Goal: Information Seeking & Learning: Learn about a topic

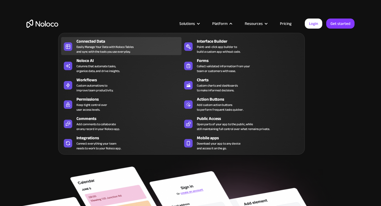
click at [116, 47] on div "Easily Manage Your Data with Noloco Tables and sync with the tools you use ever…" at bounding box center [104, 49] width 57 height 10
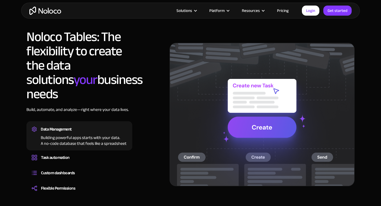
scroll to position [387, 0]
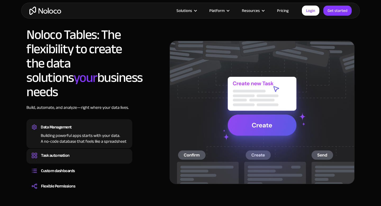
click at [78, 151] on div "Task automation" at bounding box center [79, 155] width 95 height 8
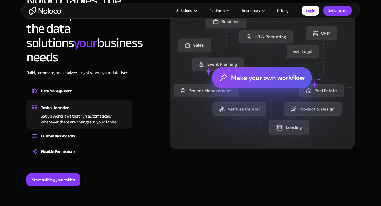
scroll to position [425, 0]
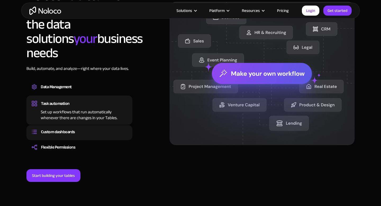
click at [63, 128] on div "Custom dashboards" at bounding box center [58, 132] width 34 height 8
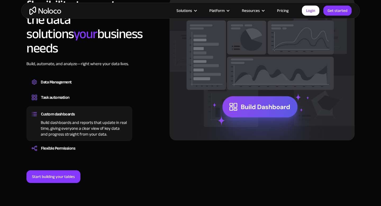
scroll to position [431, 0]
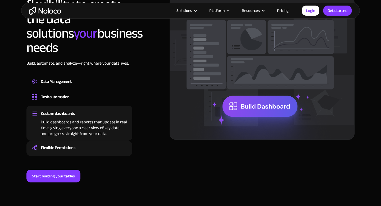
click at [59, 143] on div "Flexible Permissions" at bounding box center [58, 147] width 34 height 8
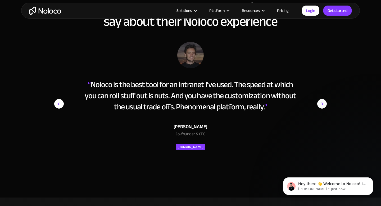
scroll to position [804, 0]
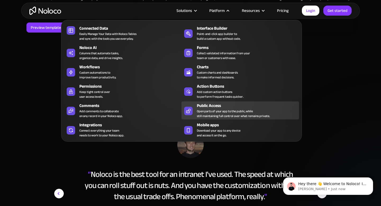
click at [222, 107] on div "Public Access" at bounding box center [249, 105] width 104 height 6
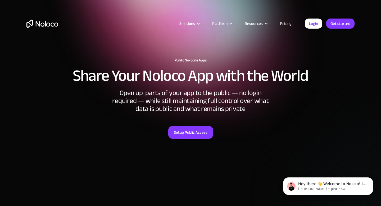
click at [284, 21] on link "Pricing" at bounding box center [285, 23] width 25 height 7
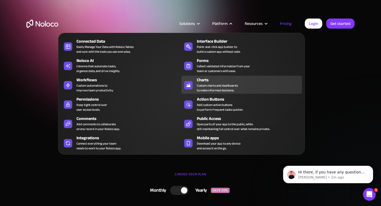
click at [207, 85] on div "Custom charts and dashboards to make informed decisions." at bounding box center [217, 88] width 41 height 10
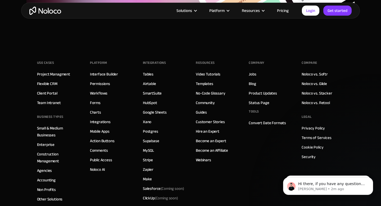
scroll to position [1822, 0]
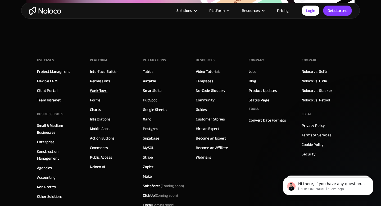
click at [100, 90] on link "Workflows" at bounding box center [99, 90] width 18 height 7
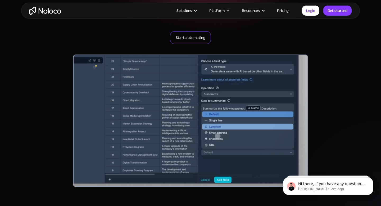
click at [186, 40] on link "Start automating" at bounding box center [190, 37] width 41 height 13
